Goal: Navigation & Orientation: Find specific page/section

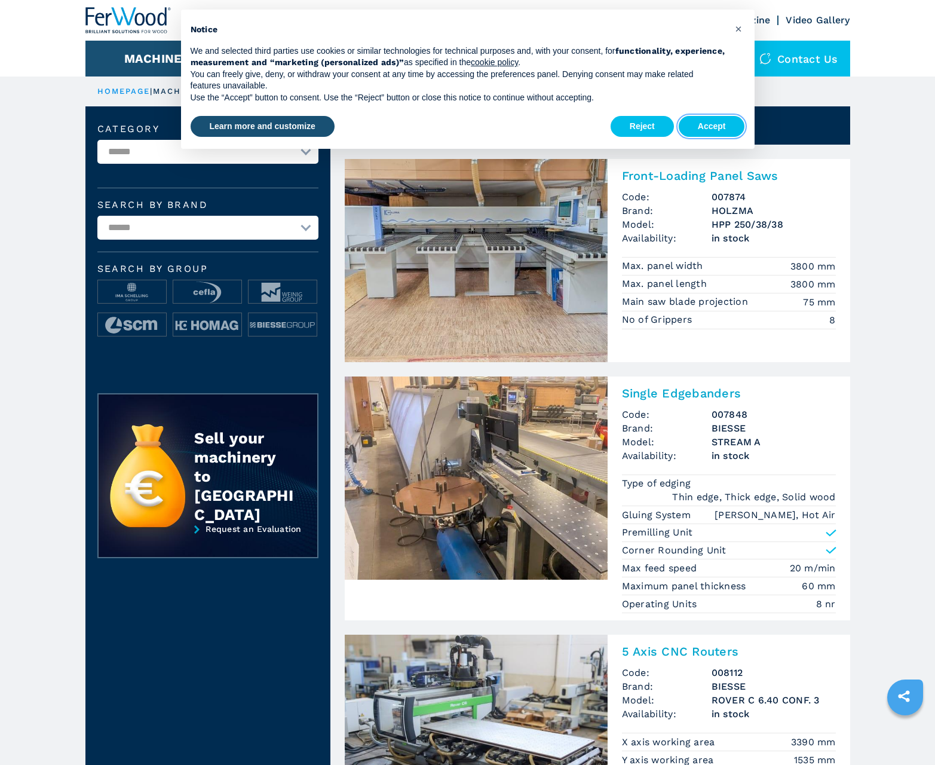
click at [711, 126] on button "Accept" at bounding box center [712, 127] width 66 height 22
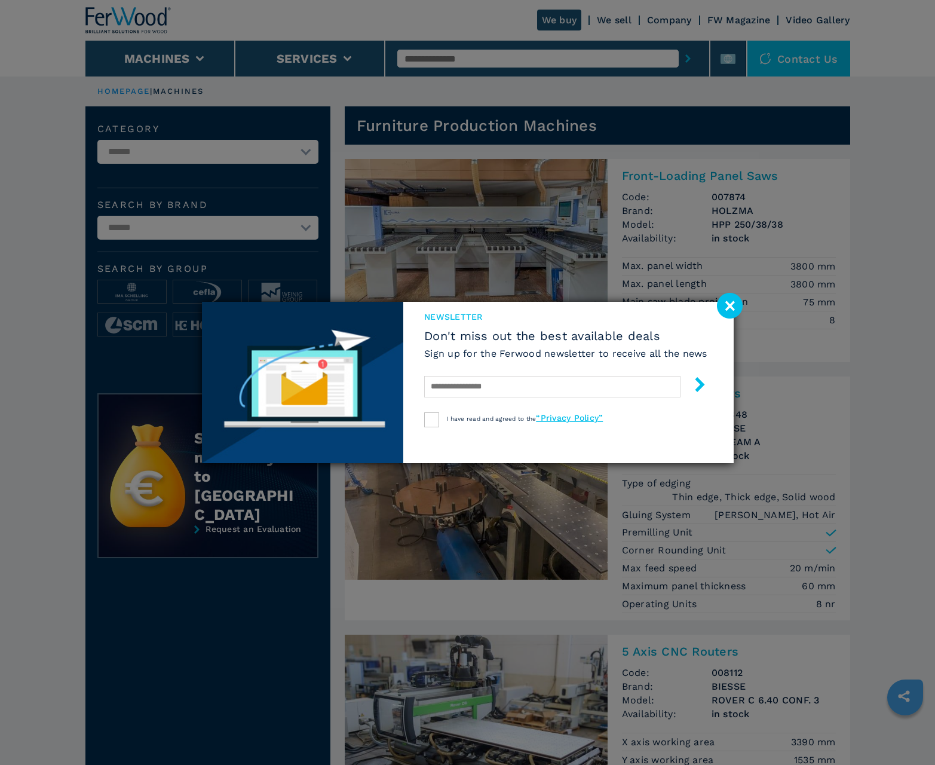
scroll to position [1195, 0]
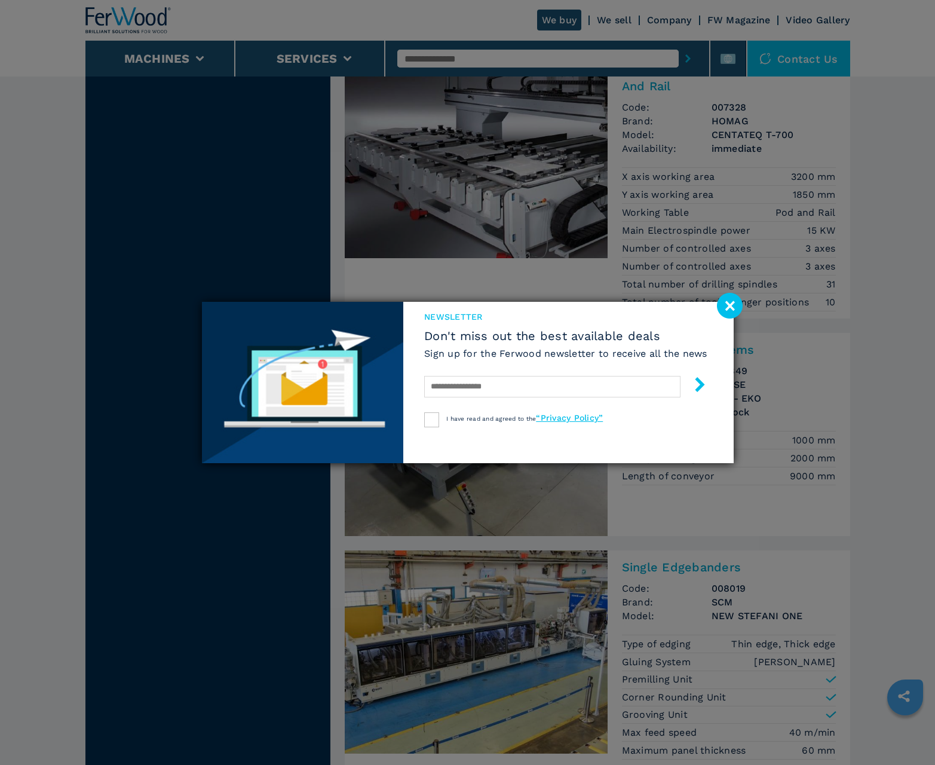
click at [729, 305] on image at bounding box center [730, 306] width 26 height 26
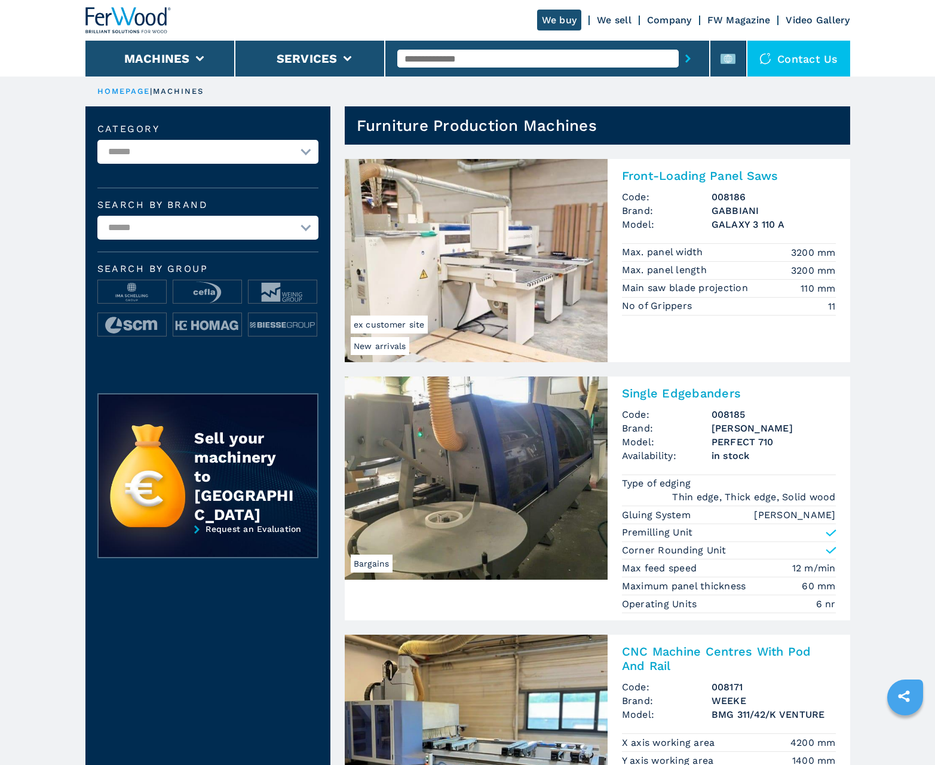
scroll to position [1195, 0]
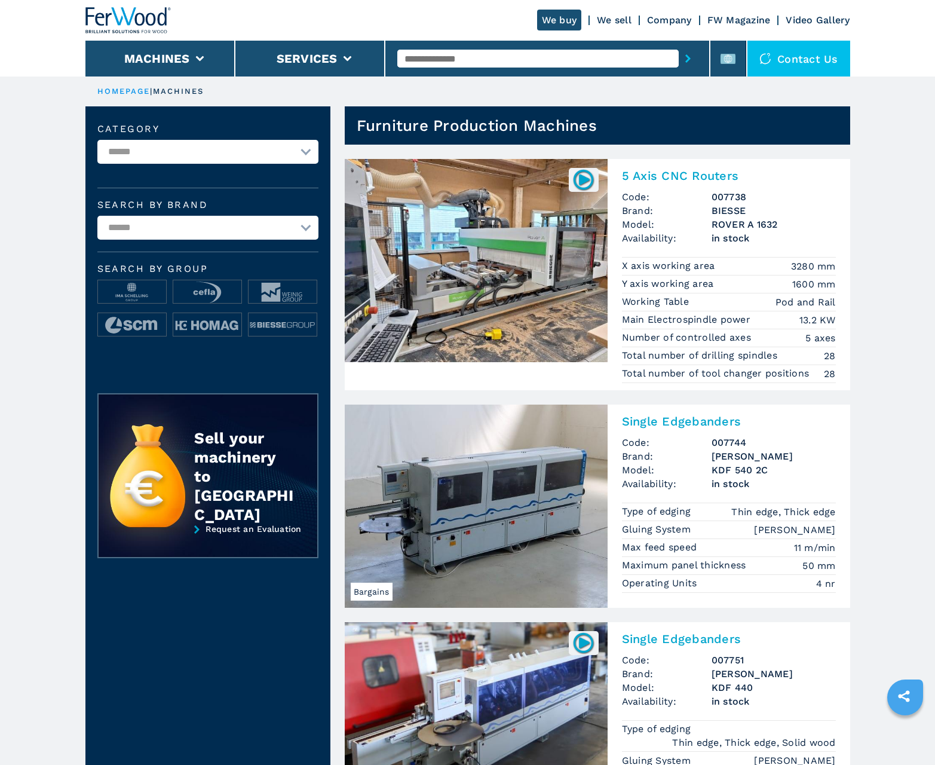
scroll to position [1195, 0]
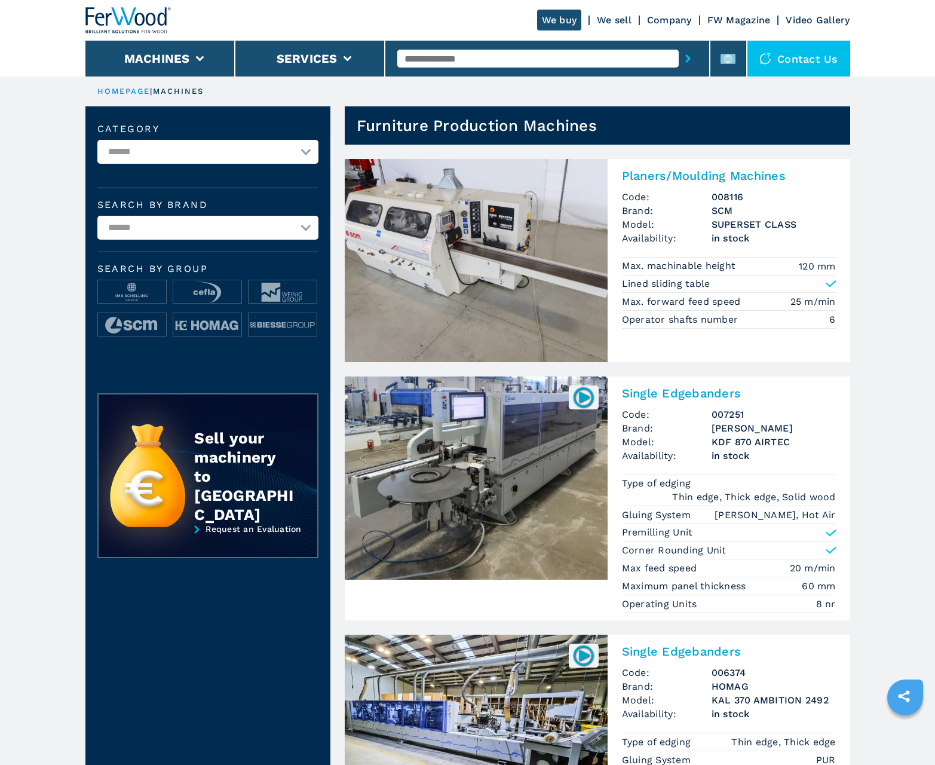
scroll to position [1195, 0]
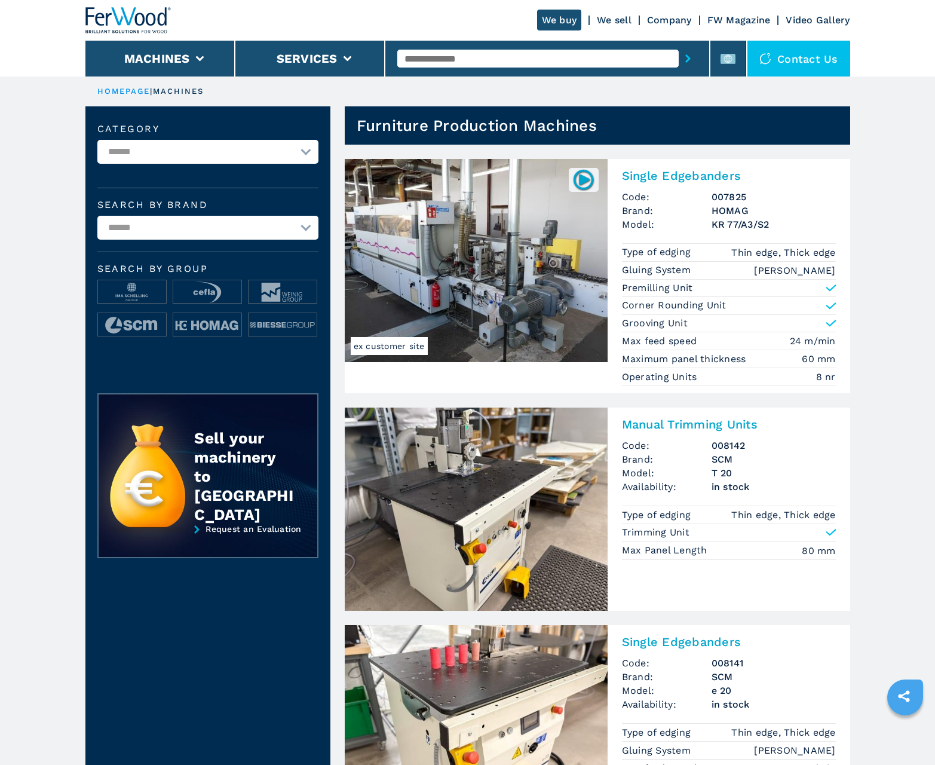
scroll to position [1195, 0]
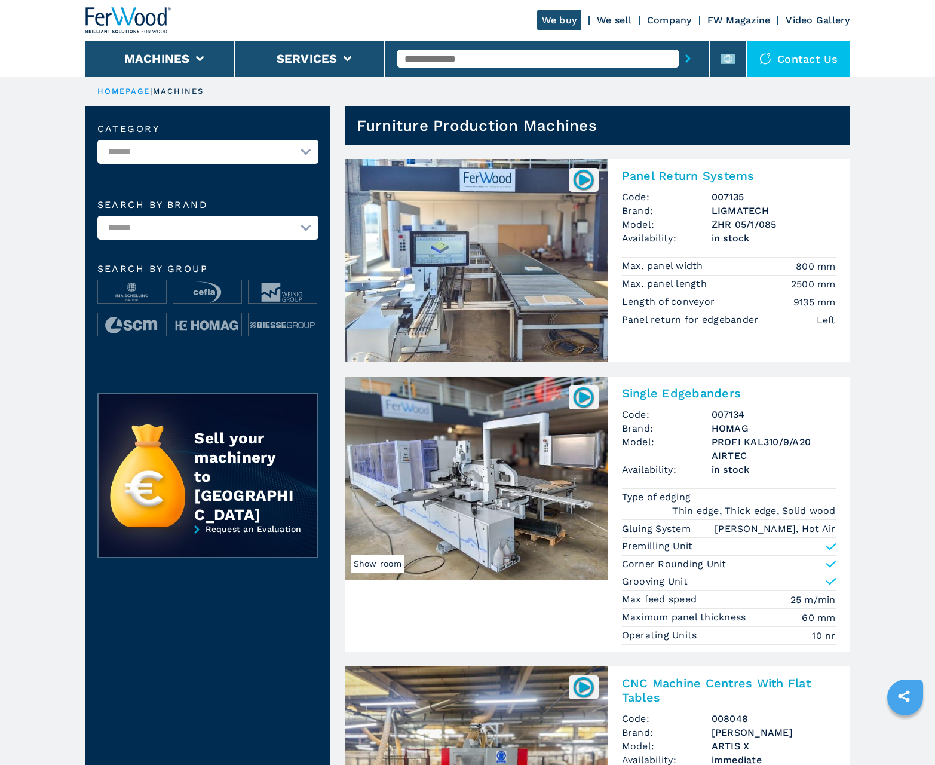
scroll to position [1195, 0]
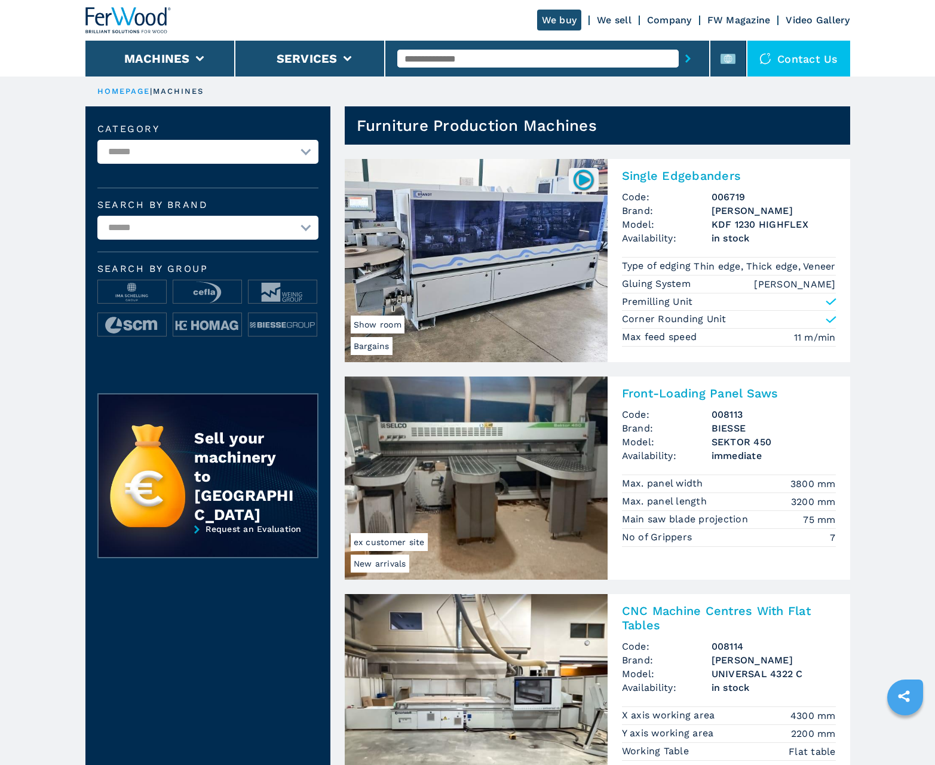
scroll to position [1195, 0]
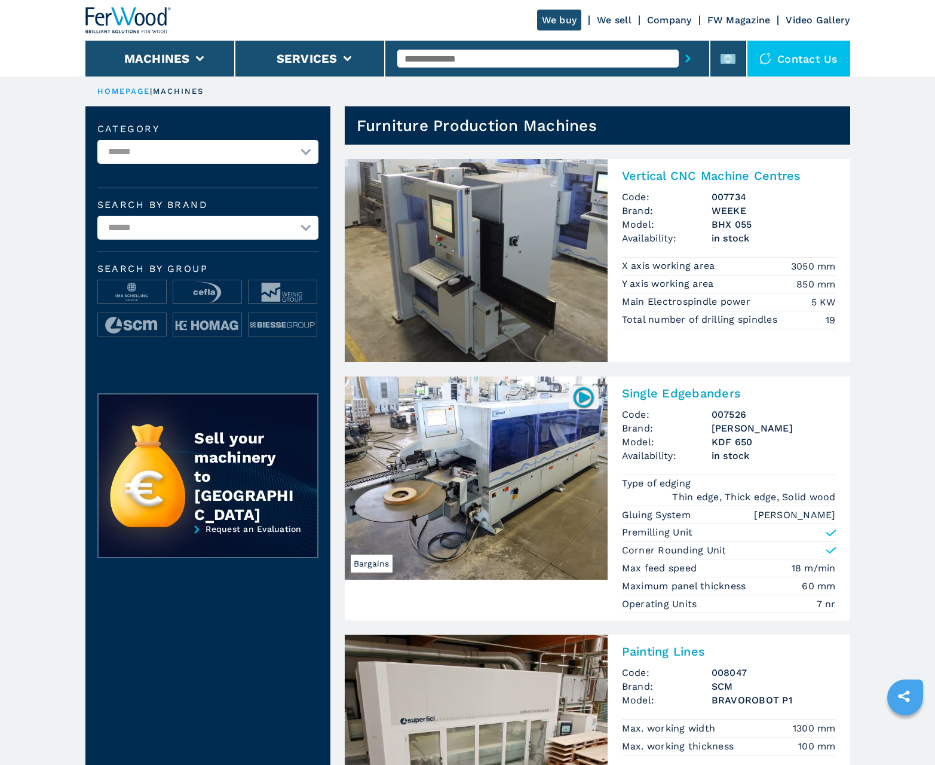
scroll to position [1195, 0]
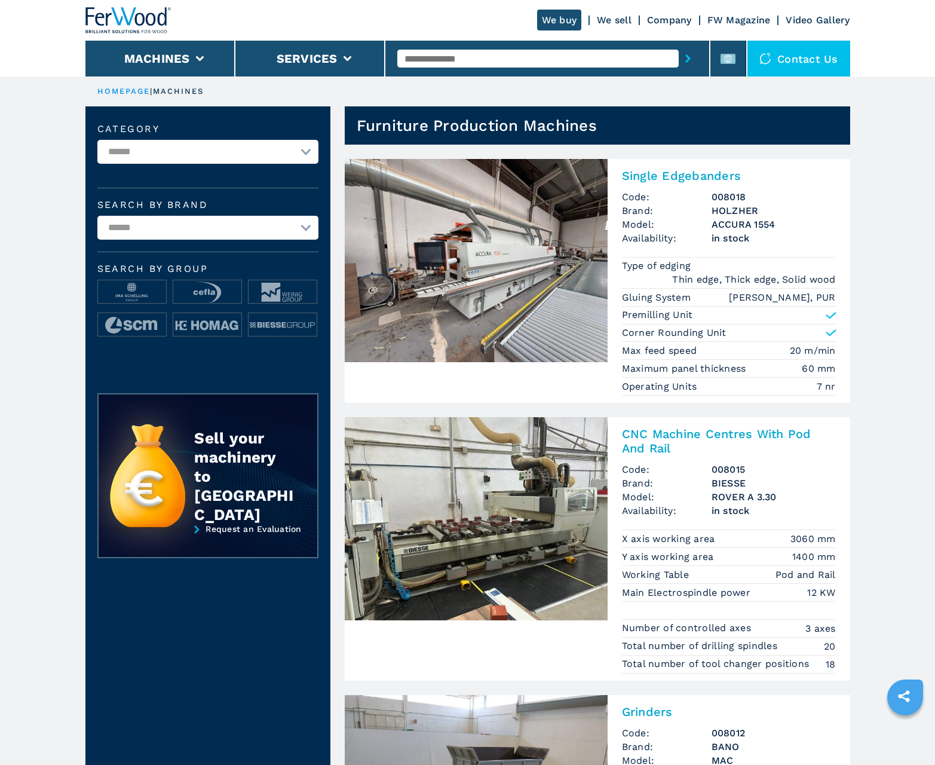
scroll to position [1195, 0]
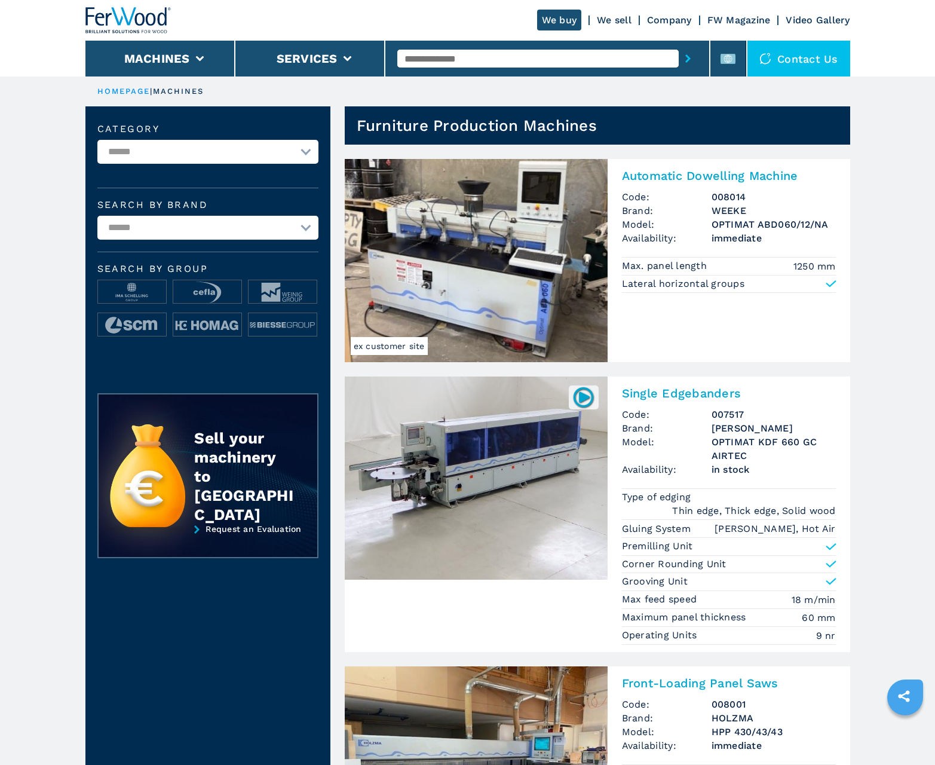
scroll to position [1195, 0]
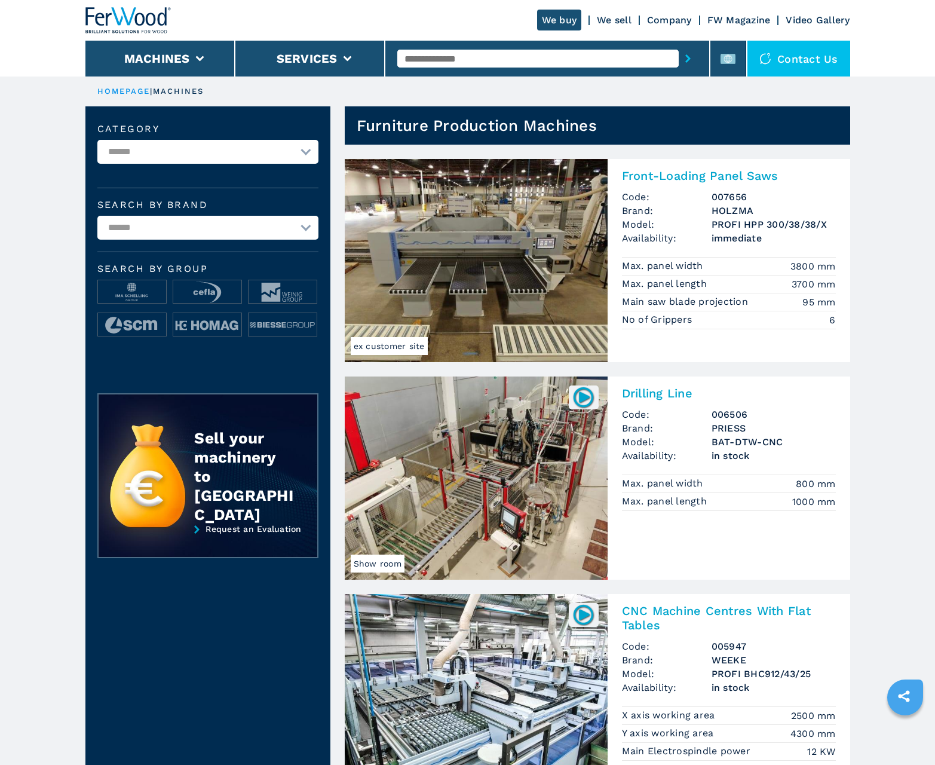
scroll to position [1195, 0]
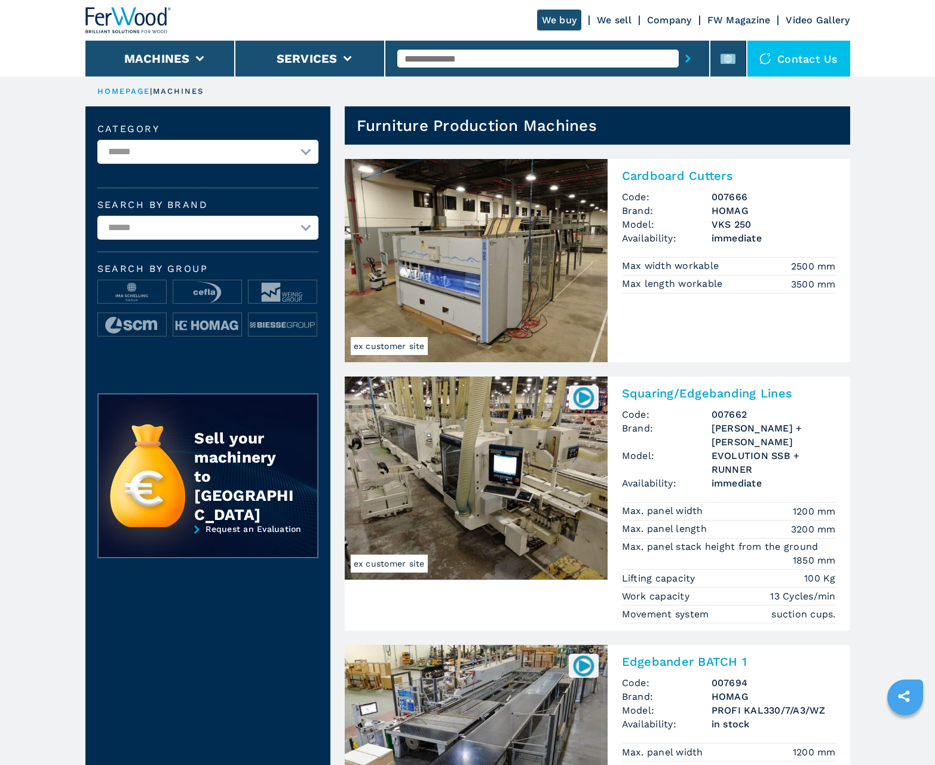
scroll to position [1195, 0]
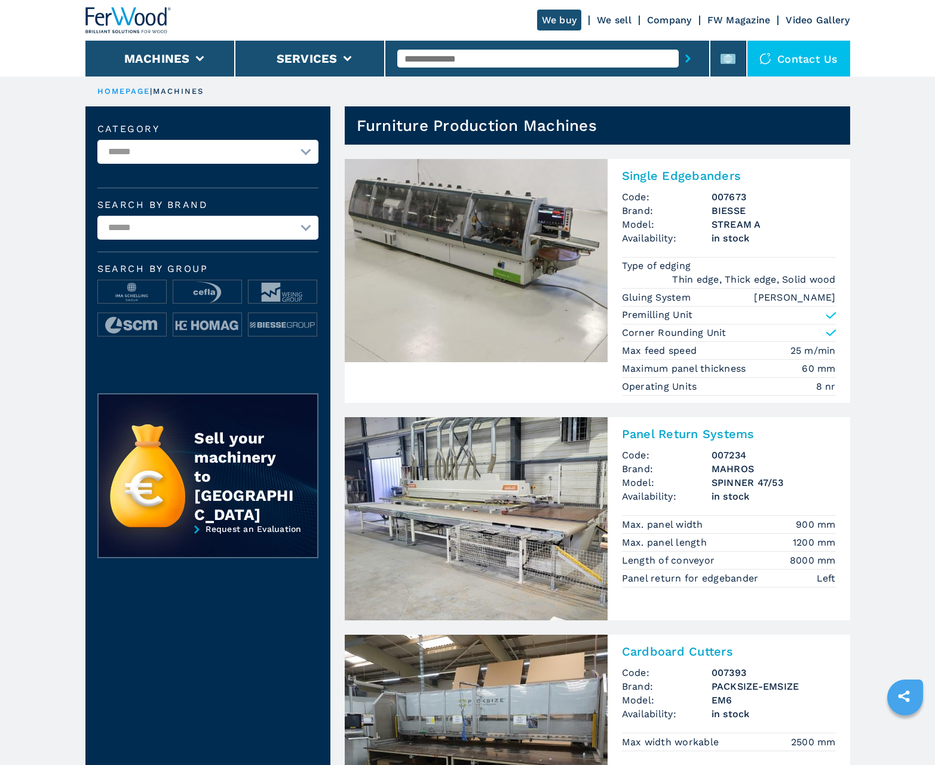
scroll to position [1195, 0]
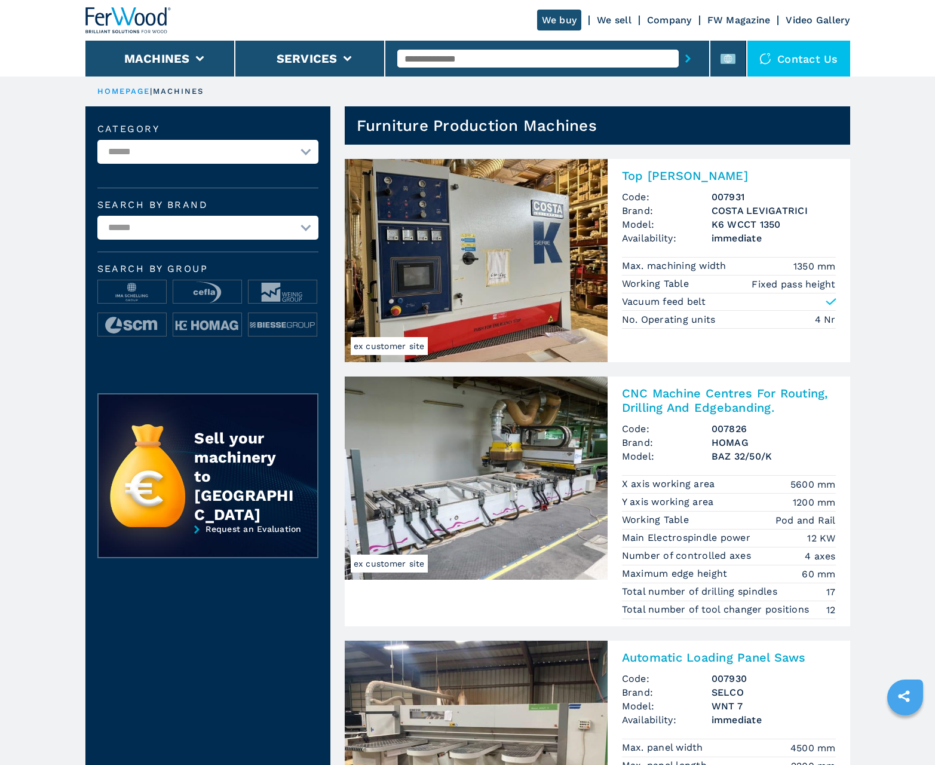
scroll to position [1195, 0]
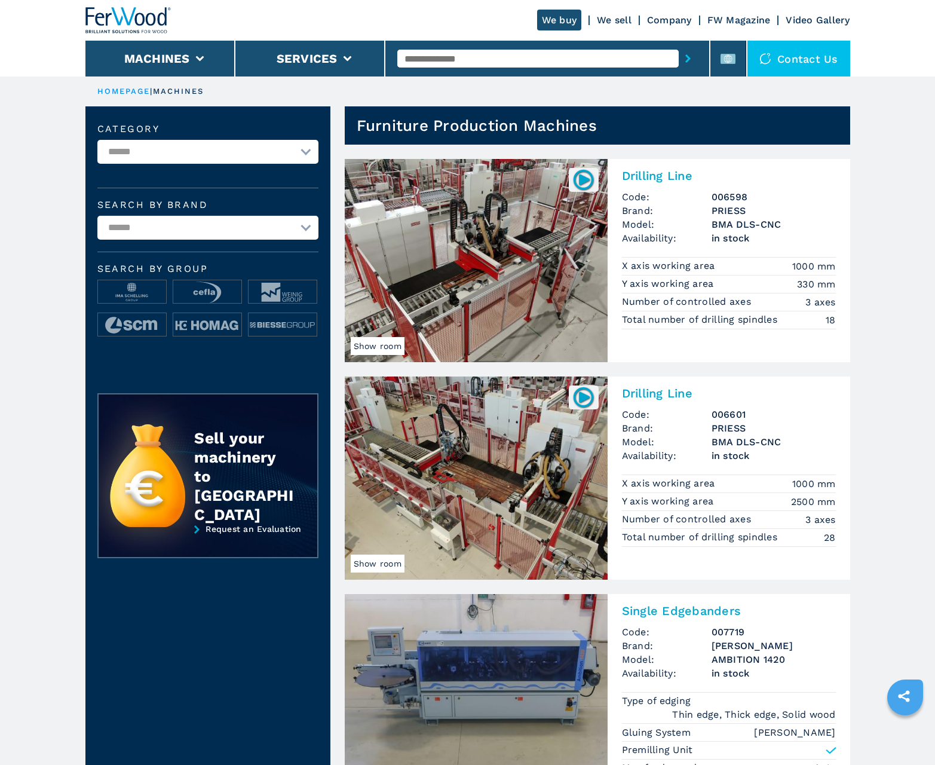
scroll to position [1195, 0]
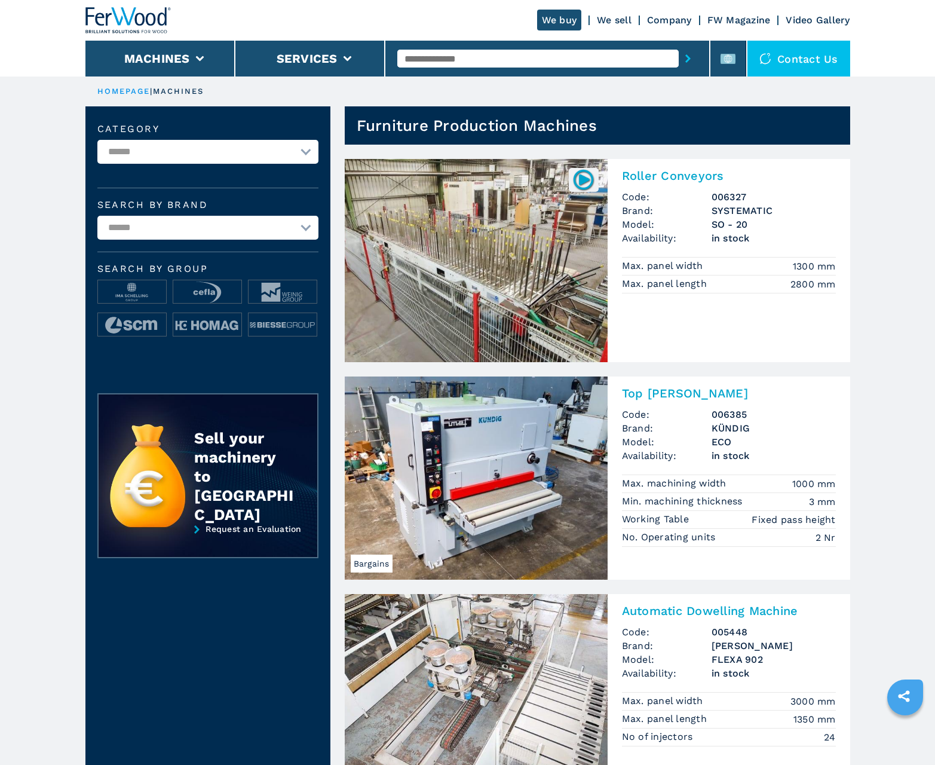
scroll to position [1195, 0]
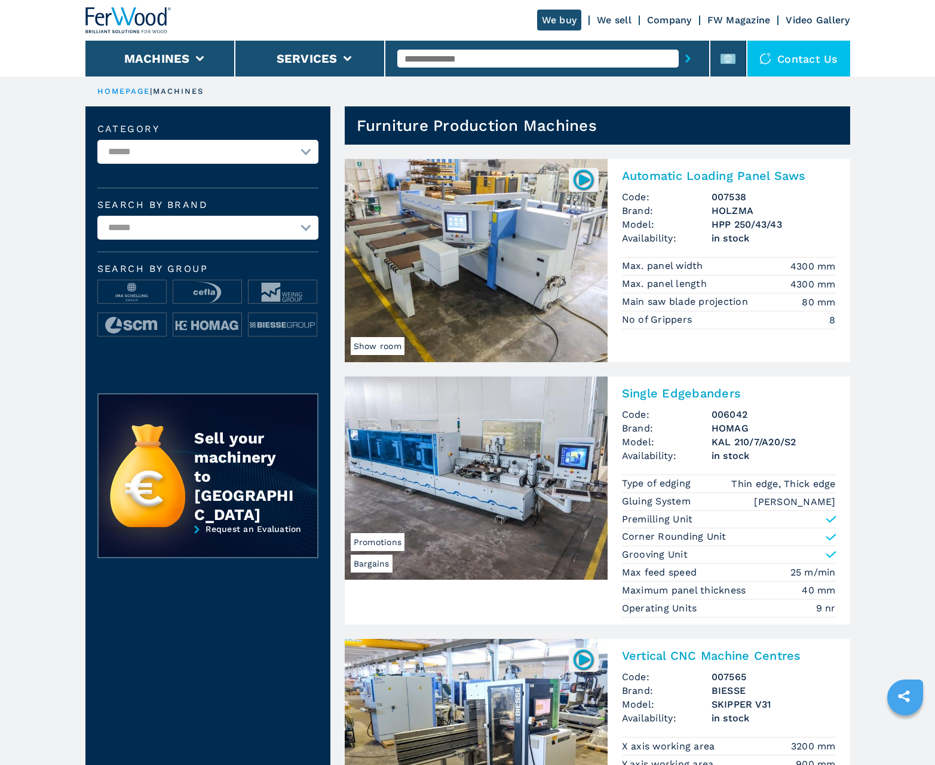
scroll to position [1195, 0]
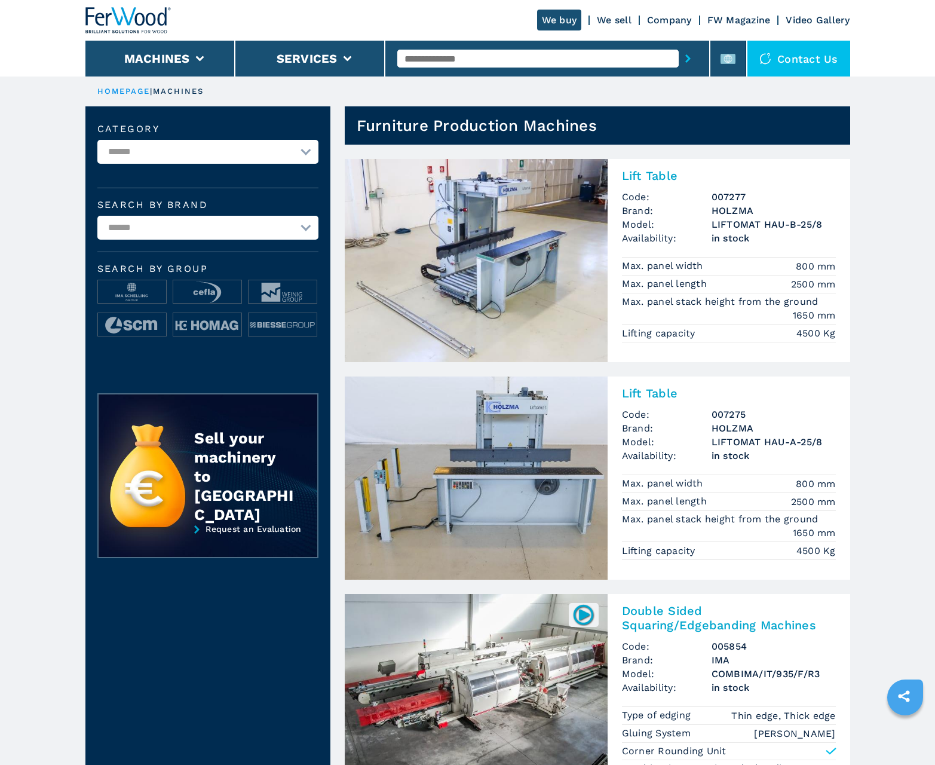
scroll to position [1195, 0]
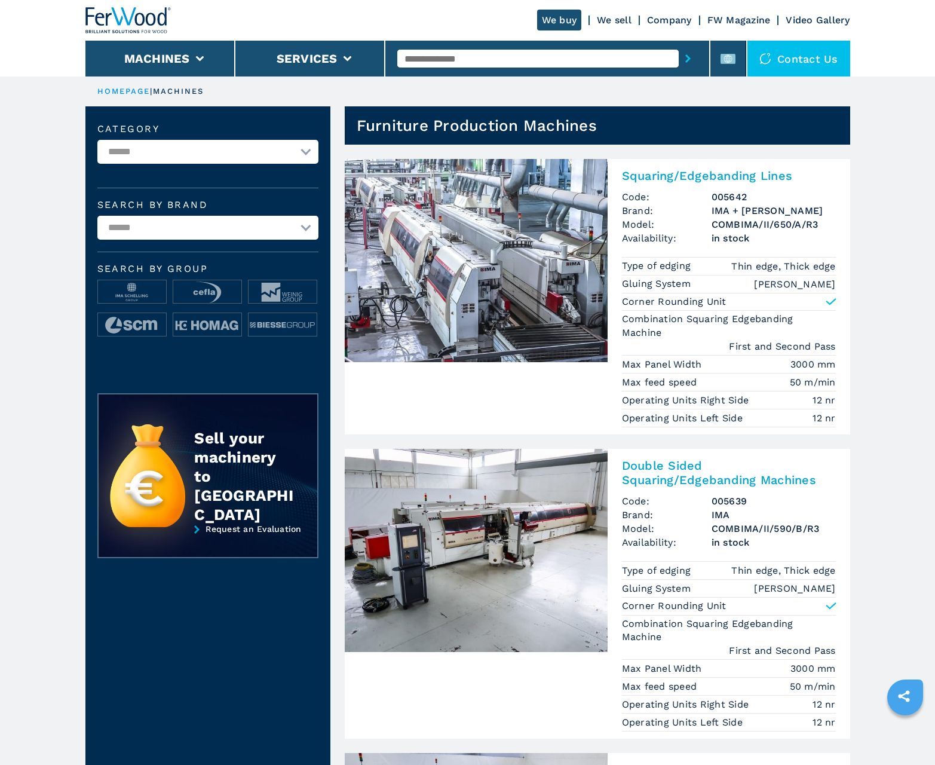
scroll to position [1195, 0]
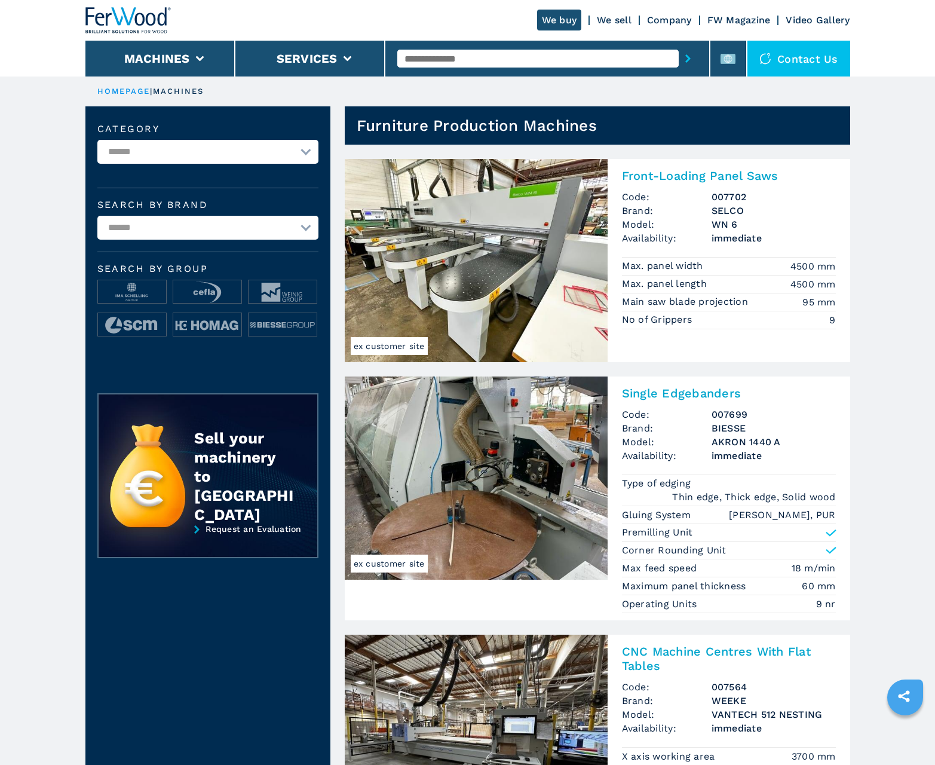
scroll to position [1195, 0]
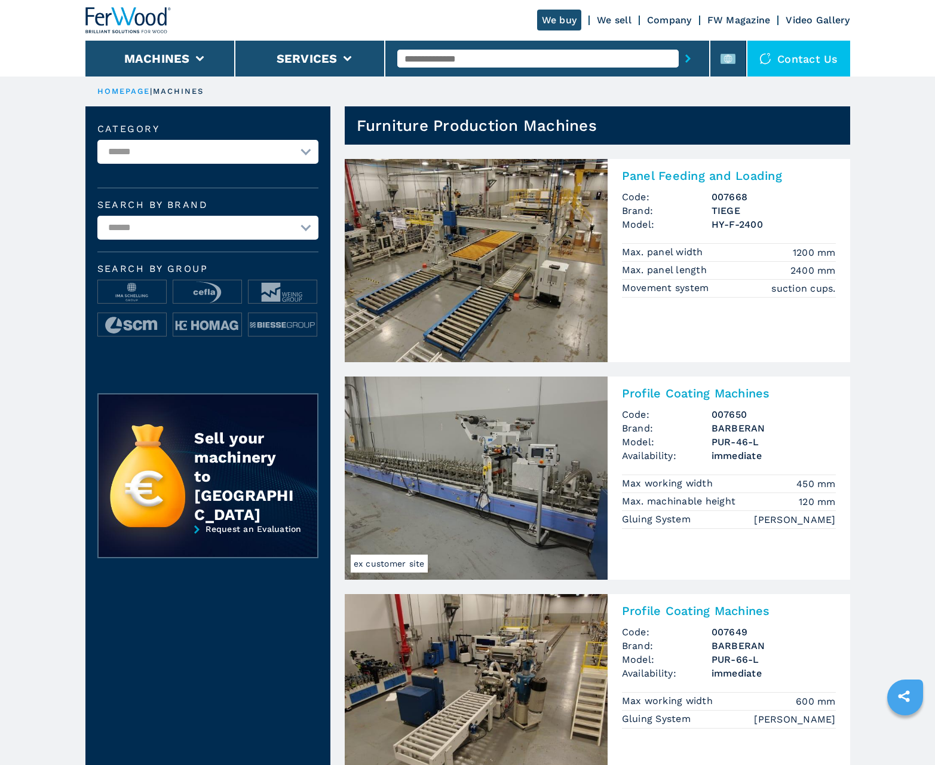
scroll to position [1195, 0]
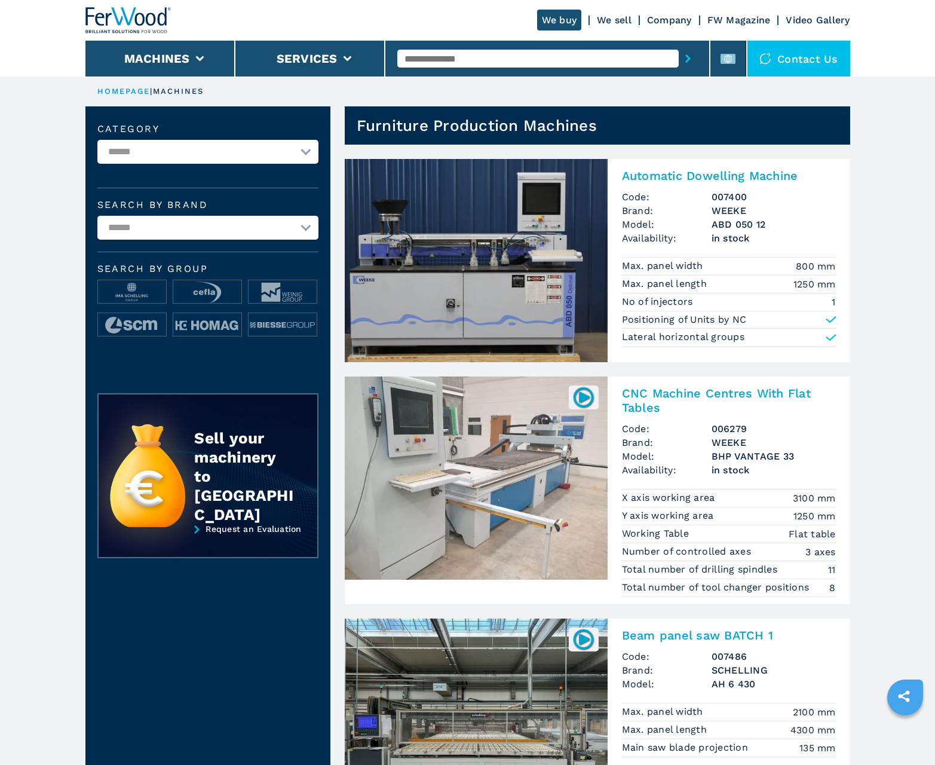
scroll to position [1195, 0]
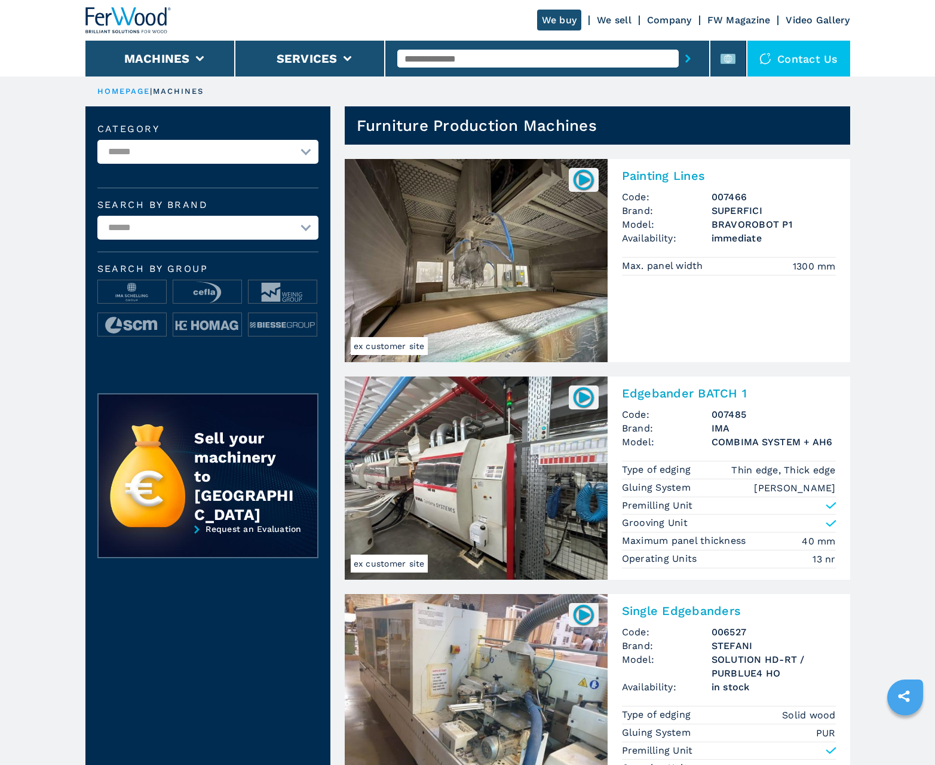
scroll to position [1195, 0]
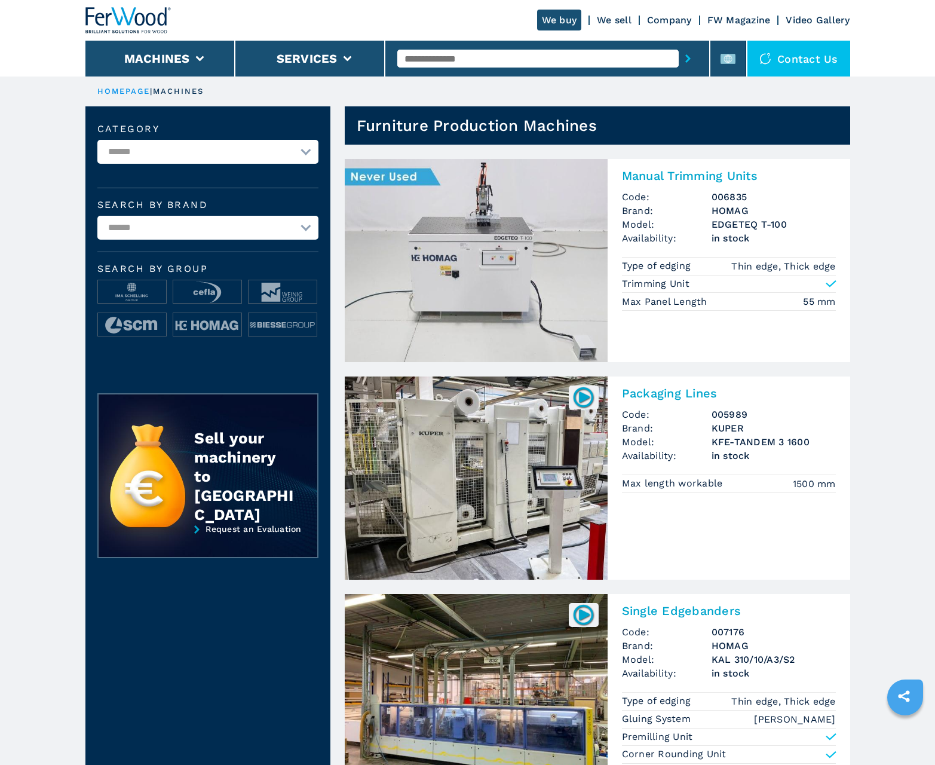
scroll to position [1195, 0]
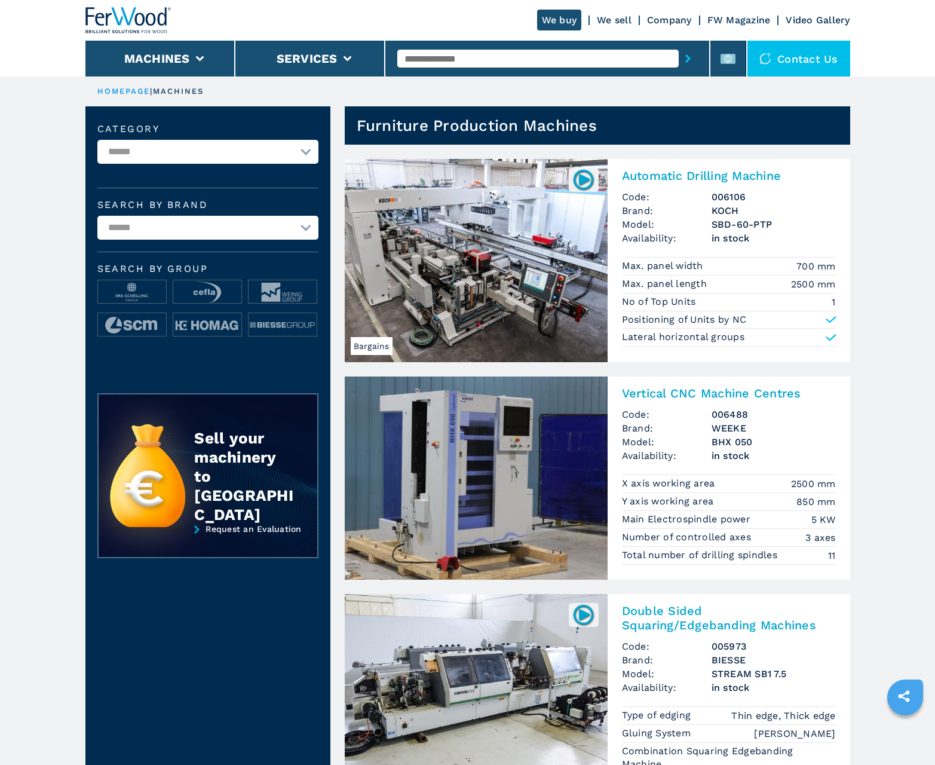
scroll to position [1195, 0]
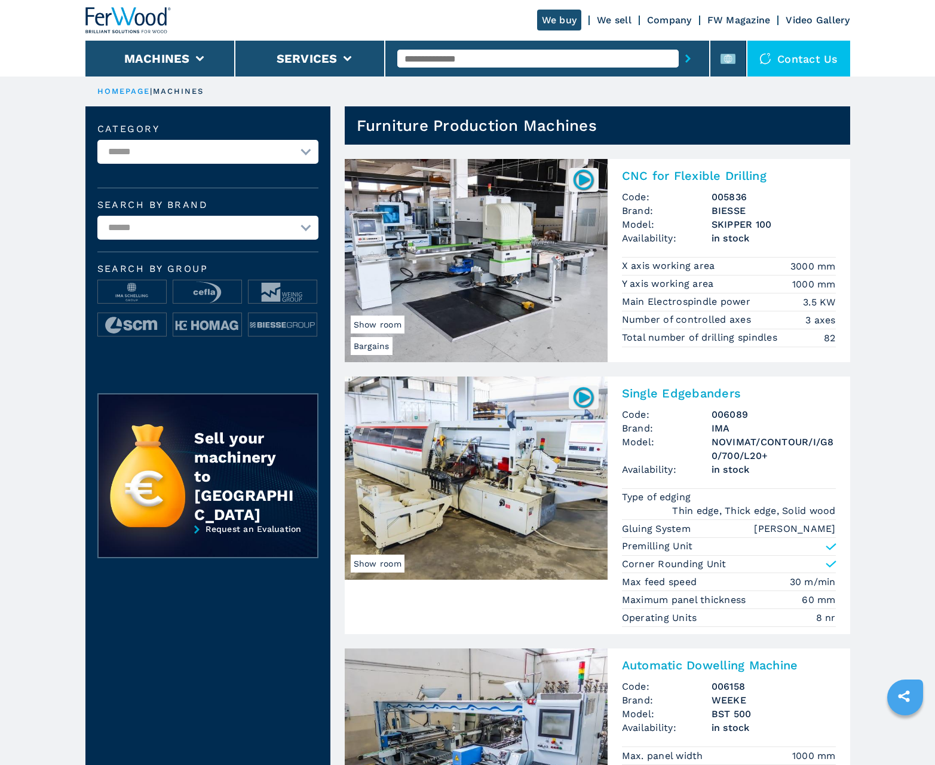
scroll to position [1195, 0]
